Goal: Information Seeking & Learning: Learn about a topic

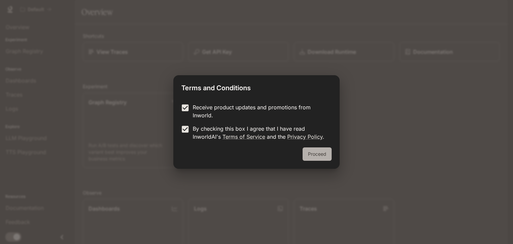
click at [313, 149] on button "Proceed" at bounding box center [317, 153] width 29 height 13
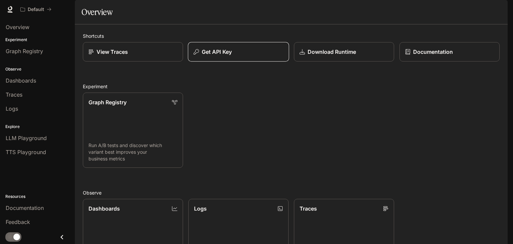
scroll to position [2, 0]
click at [227, 56] on p "Get API Key" at bounding box center [217, 52] width 30 height 8
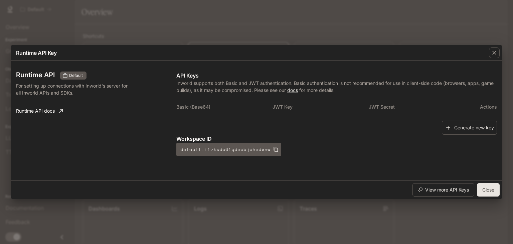
click at [227, 67] on div "Runtime API Default For setting up connections with Inworld's server for all In…" at bounding box center [256, 120] width 481 height 114
click at [494, 57] on div "button" at bounding box center [494, 52] width 11 height 11
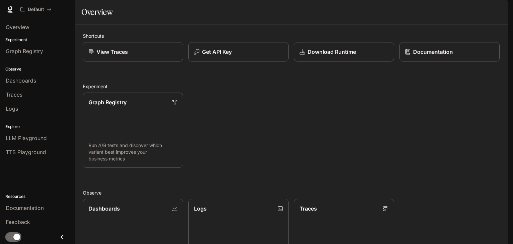
drag, startPoint x: 494, startPoint y: 57, endPoint x: 363, endPoint y: 46, distance: 131.4
click at [363, 46] on div "Shortcuts View Traces Get API Key Download Runtime Documentation Experiment Gra…" at bounding box center [291, 206] width 433 height 364
click at [37, 79] on div "Dashboards" at bounding box center [37, 80] width 63 height 8
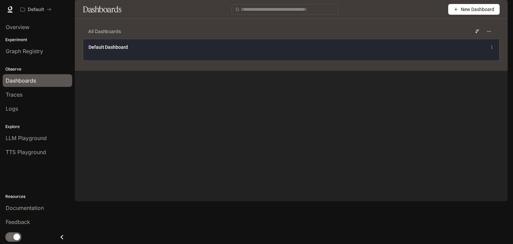
click at [461, 60] on div "Default Dashboard" at bounding box center [291, 50] width 416 height 22
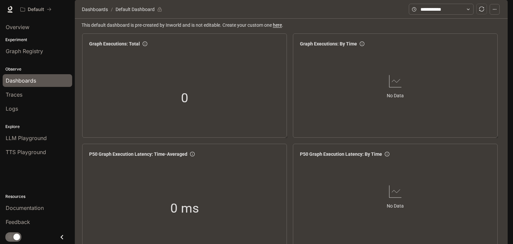
scroll to position [3, 0]
click at [23, 32] on link "Overview" at bounding box center [37, 27] width 69 height 13
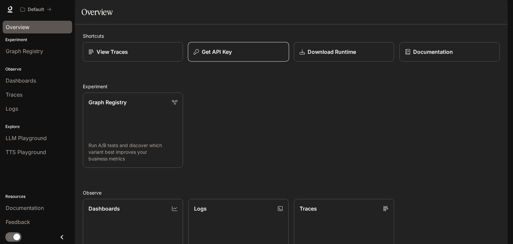
click at [209, 56] on p "Get API Key" at bounding box center [217, 52] width 30 height 8
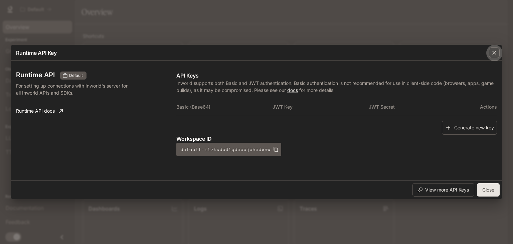
click at [495, 57] on div "button" at bounding box center [494, 52] width 11 height 11
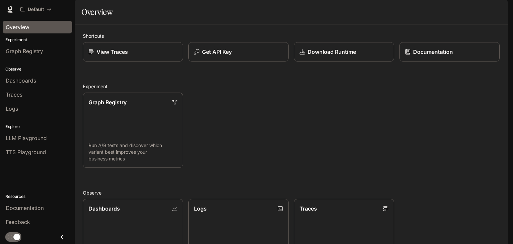
click at [496, 11] on img "button" at bounding box center [498, 9] width 9 height 9
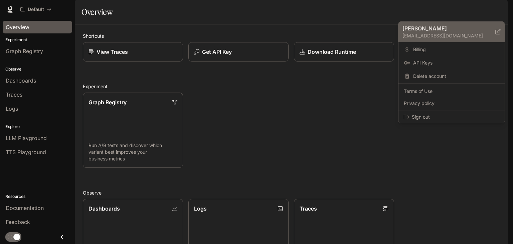
click at [428, 32] on p "devnalakshmymanoj@gmail.com" at bounding box center [448, 35] width 93 height 7
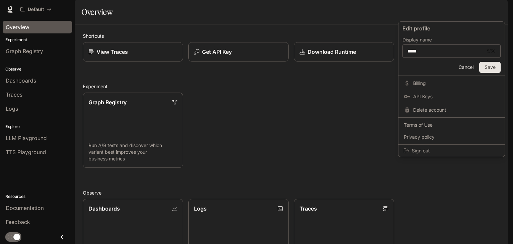
click at [381, 107] on div at bounding box center [256, 122] width 513 height 244
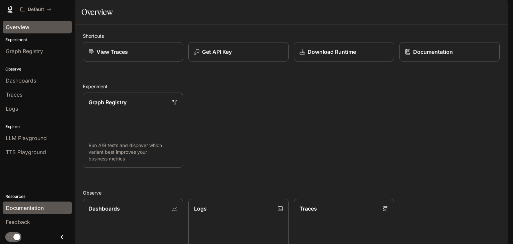
click at [26, 206] on span "Documentation" at bounding box center [25, 208] width 38 height 8
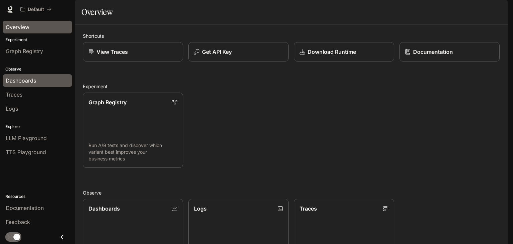
click at [28, 84] on link "Dashboards" at bounding box center [37, 80] width 69 height 13
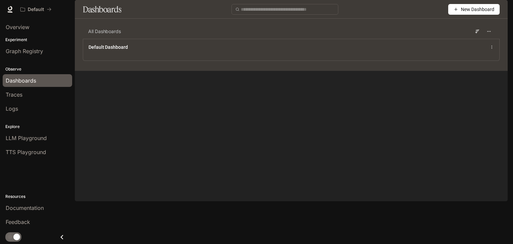
click at [500, 12] on img "button" at bounding box center [498, 9] width 9 height 9
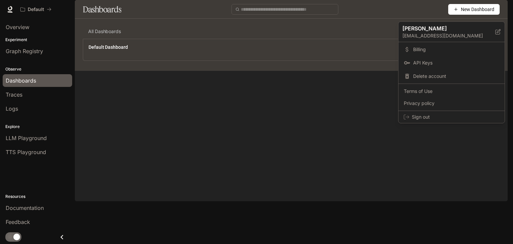
click at [149, 153] on div at bounding box center [256, 122] width 513 height 244
